Goal: Transaction & Acquisition: Obtain resource

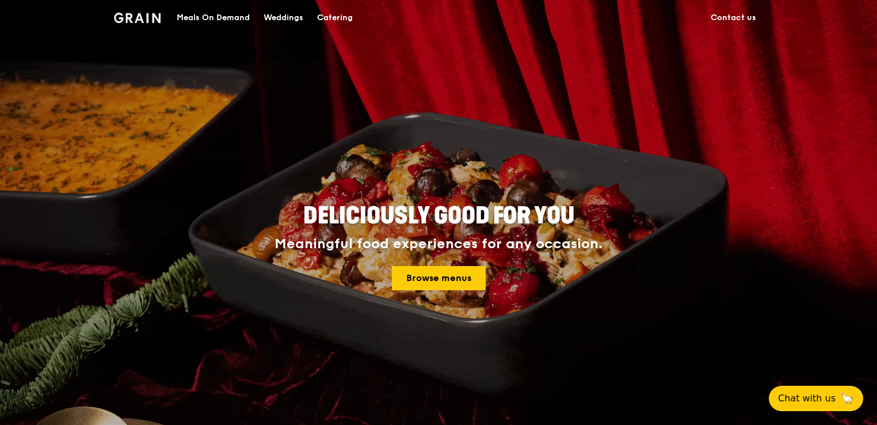
click at [239, 17] on div "Meals On Demand" at bounding box center [213, 18] width 73 height 35
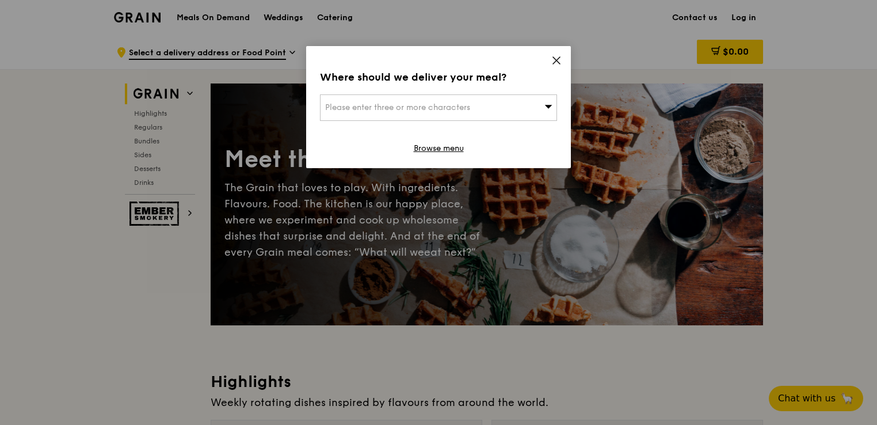
click at [559, 54] on div "Where should we deliver your meal? Please enter three or more characters Browse…" at bounding box center [438, 107] width 265 height 122
click at [555, 60] on icon at bounding box center [556, 60] width 10 height 10
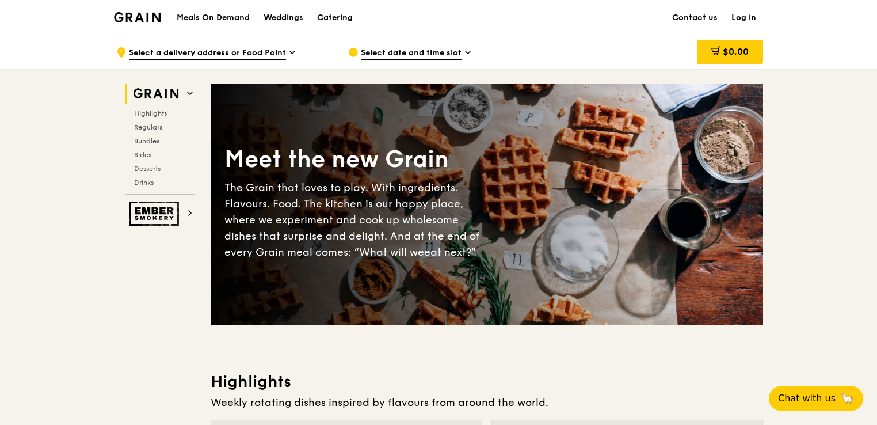
click at [287, 18] on div "Weddings" at bounding box center [284, 18] width 40 height 35
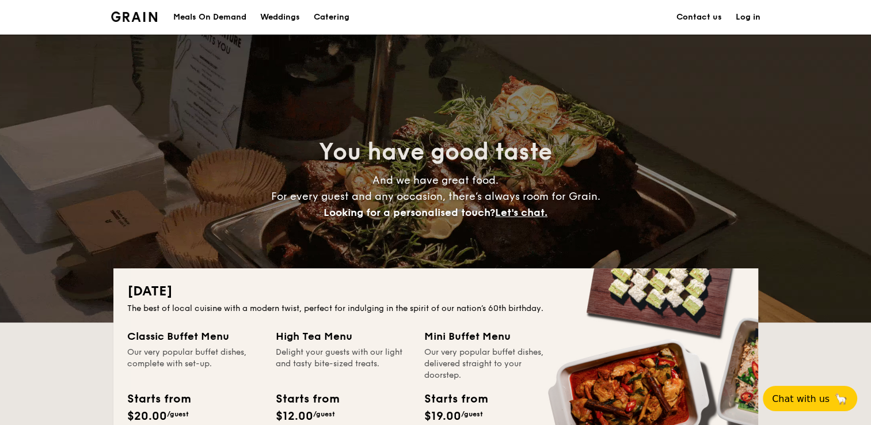
click at [669, 294] on h2 "National Day" at bounding box center [435, 291] width 617 height 18
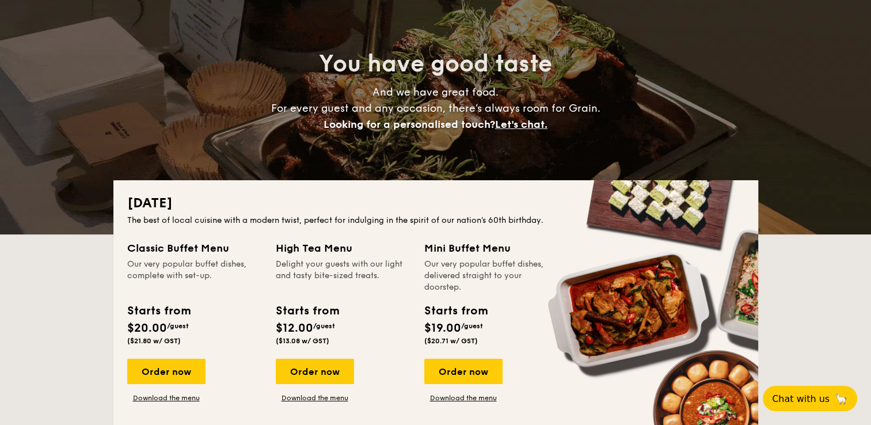
scroll to position [115, 0]
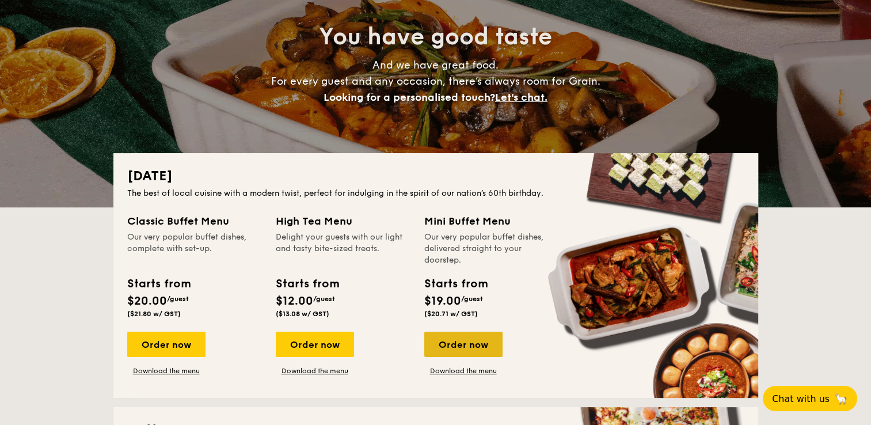
click at [455, 347] on div "Order now" at bounding box center [463, 344] width 78 height 25
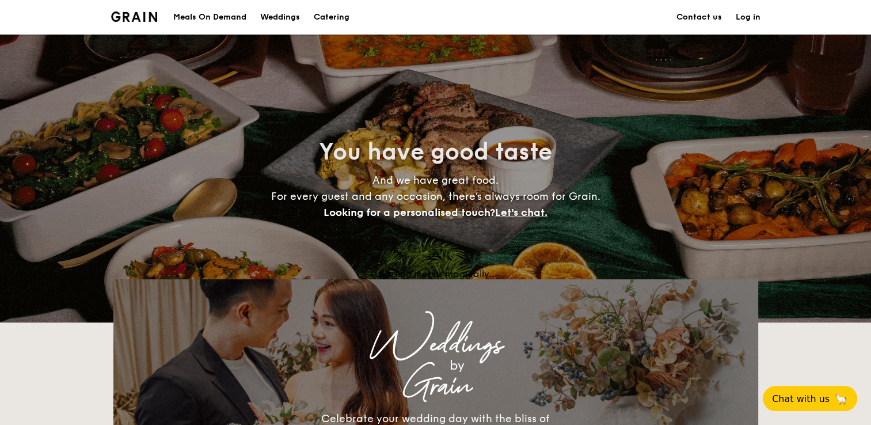
scroll to position [115, 0]
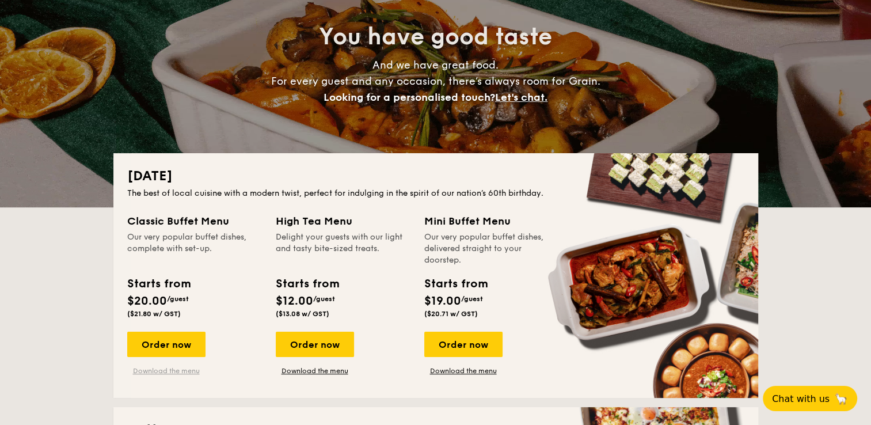
click at [184, 367] on link "Download the menu" at bounding box center [166, 370] width 78 height 9
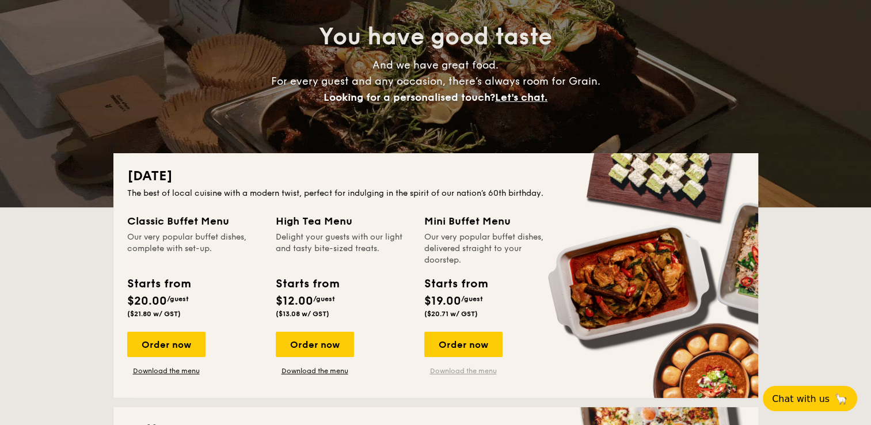
click at [451, 371] on link "Download the menu" at bounding box center [463, 370] width 78 height 9
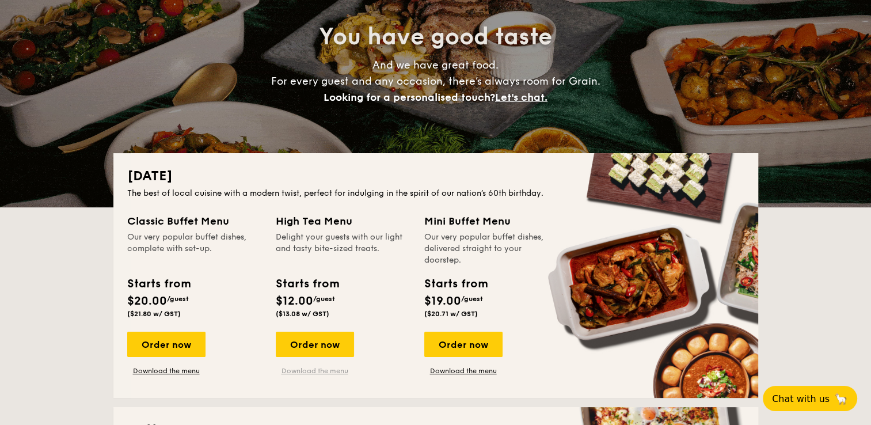
click at [325, 370] on link "Download the menu" at bounding box center [315, 370] width 78 height 9
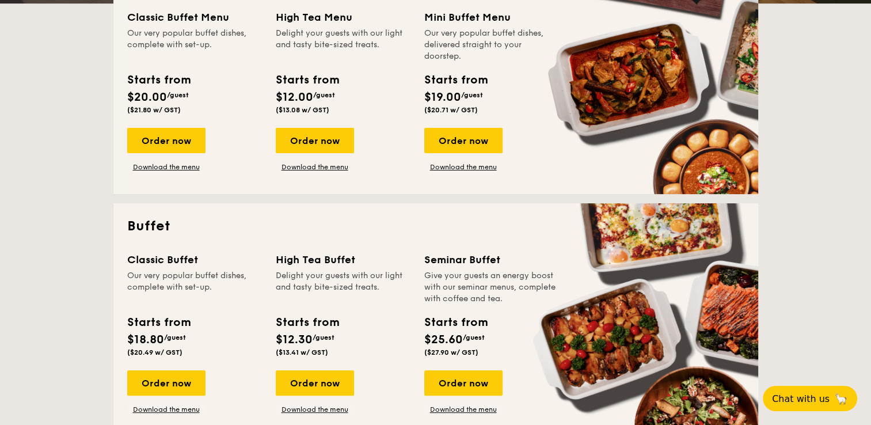
scroll to position [368, 0]
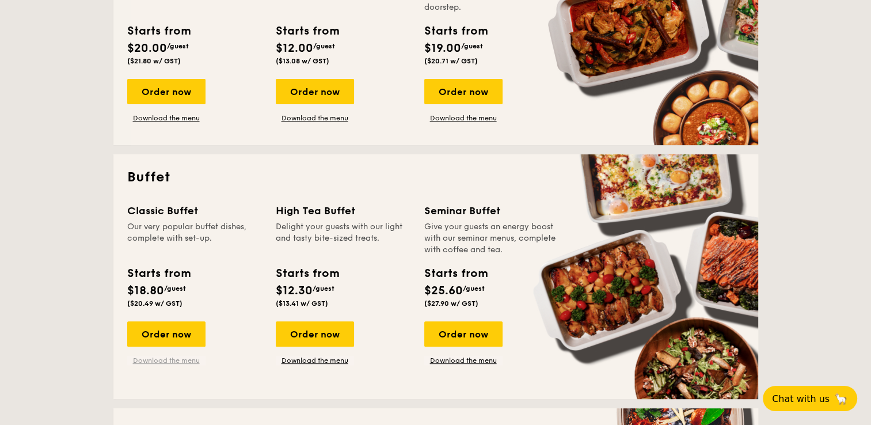
click at [166, 362] on link "Download the menu" at bounding box center [166, 360] width 78 height 9
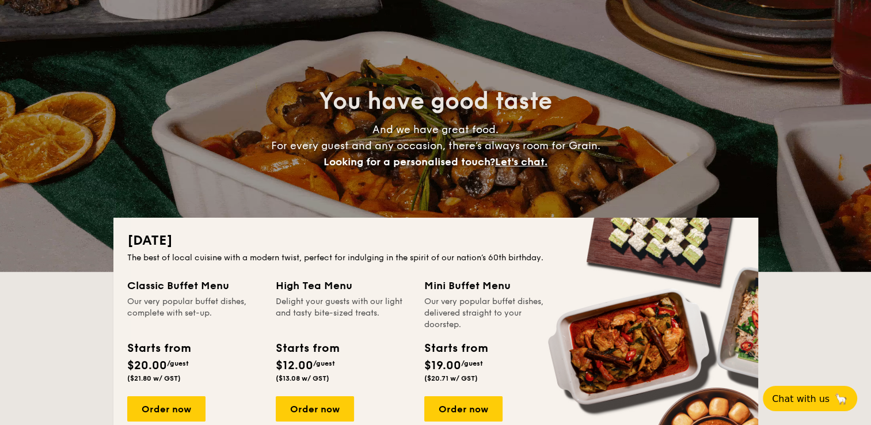
scroll to position [0, 0]
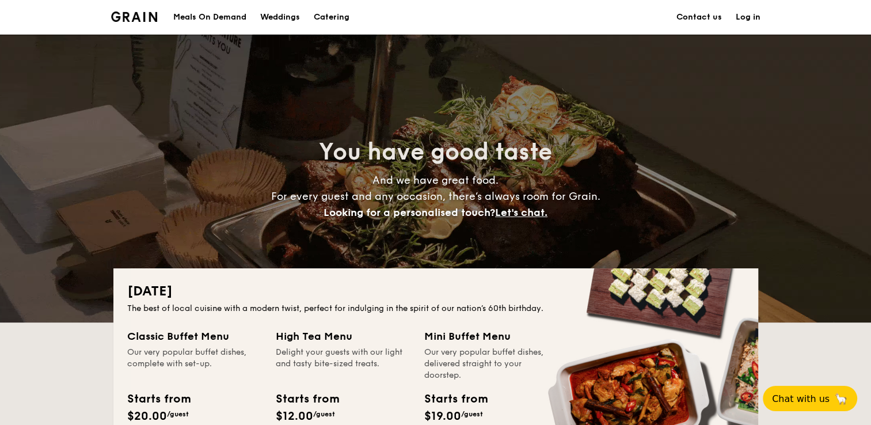
click at [326, 20] on h1 "Catering" at bounding box center [332, 17] width 36 height 35
